Goal: Task Accomplishment & Management: Use online tool/utility

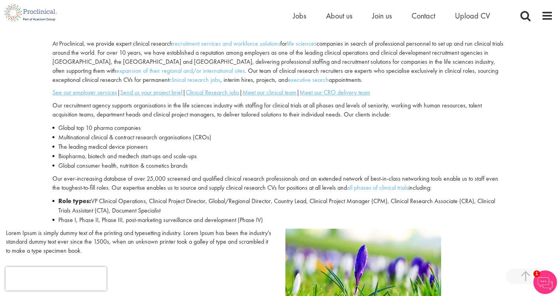
scroll to position [259, 0]
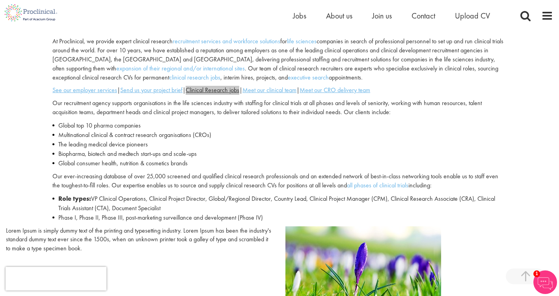
drag, startPoint x: 232, startPoint y: 91, endPoint x: 420, endPoint y: 2, distance: 207.9
click at [391, 117] on div "At Proclinical, we provide expert clinical research recruitment services and wo…" at bounding box center [279, 131] width 466 height 189
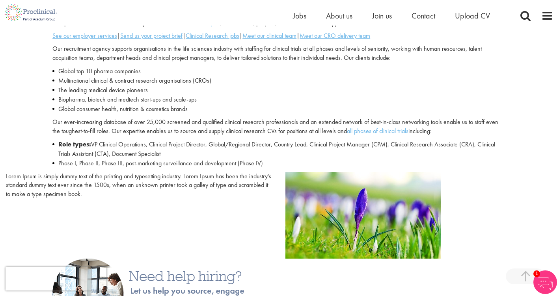
scroll to position [315, 0]
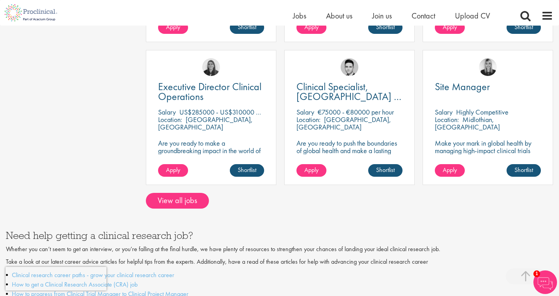
scroll to position [653, 0]
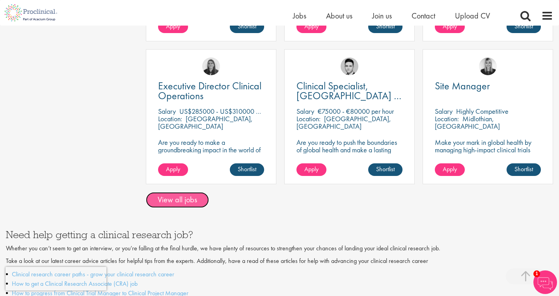
click at [196, 192] on link "View all jobs" at bounding box center [177, 200] width 63 height 16
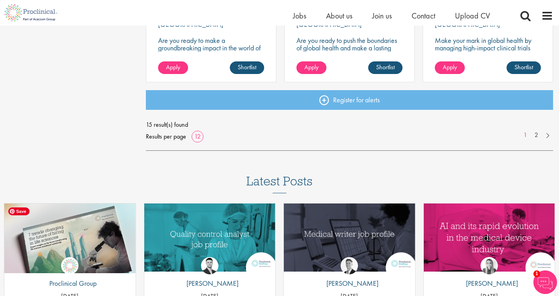
scroll to position [665, 0]
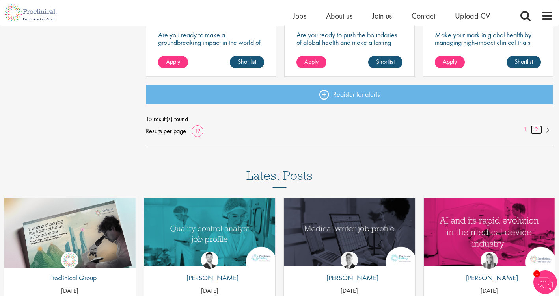
click at [538, 130] on link "2" at bounding box center [535, 129] width 11 height 9
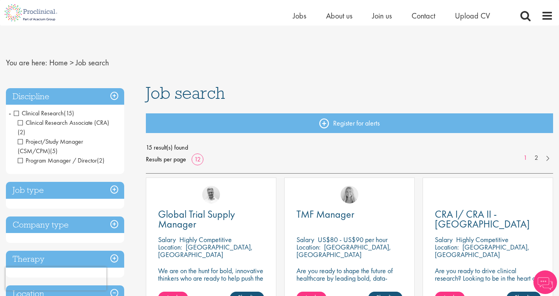
scroll to position [665, 0]
